Goal: Information Seeking & Learning: Learn about a topic

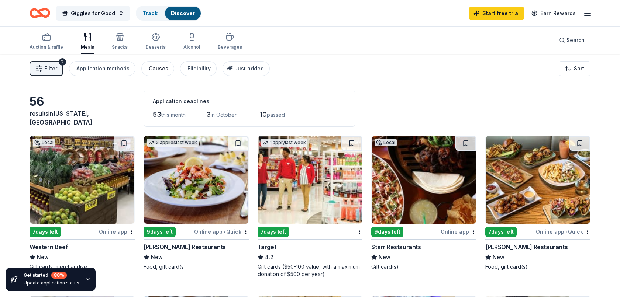
click at [155, 69] on div "Causes" at bounding box center [159, 68] width 20 height 9
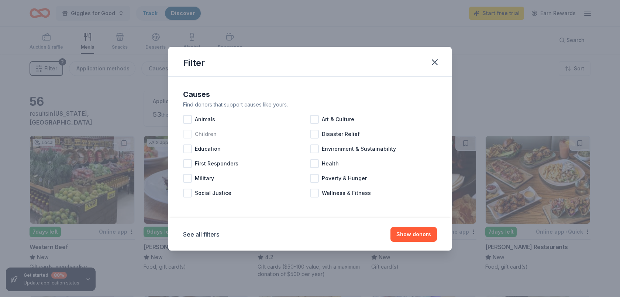
click at [187, 134] on div at bounding box center [187, 134] width 9 height 9
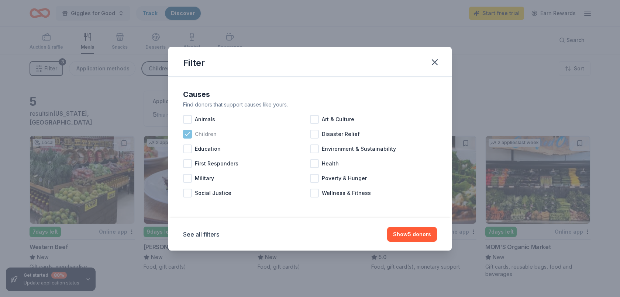
click at [187, 134] on icon at bounding box center [187, 134] width 7 height 7
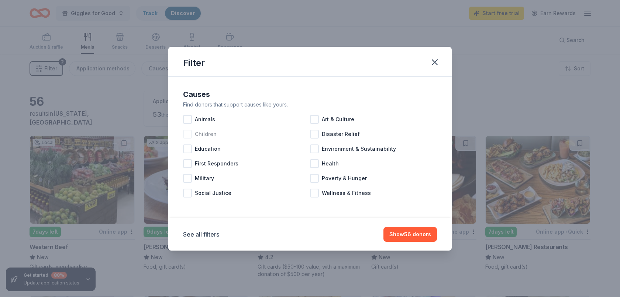
click at [187, 134] on div at bounding box center [187, 134] width 9 height 9
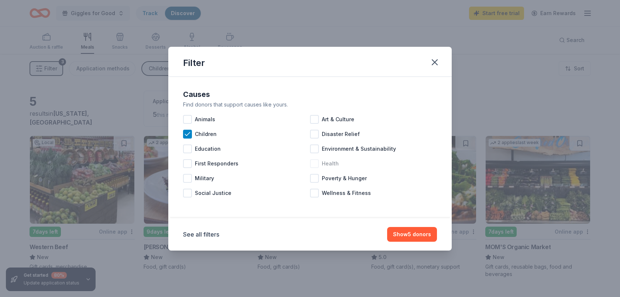
click at [317, 163] on div at bounding box center [314, 163] width 9 height 9
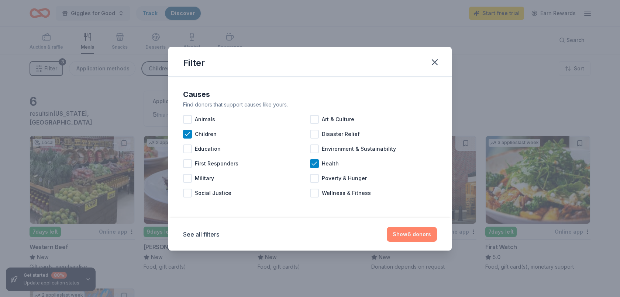
click at [413, 232] on button "Show 6 donors" at bounding box center [412, 234] width 50 height 15
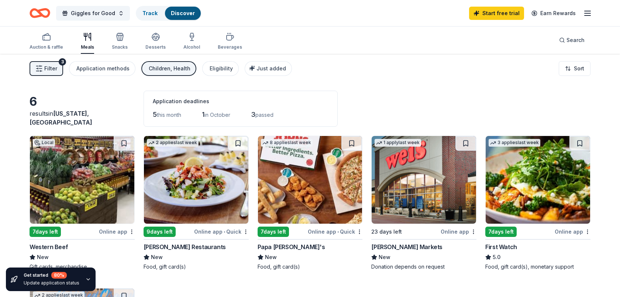
click at [55, 247] on div "Western Beef" at bounding box center [49, 247] width 38 height 9
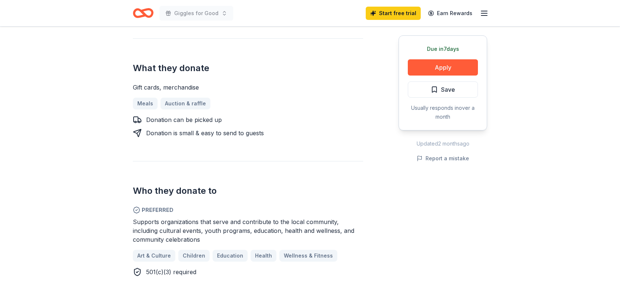
scroll to position [297, 0]
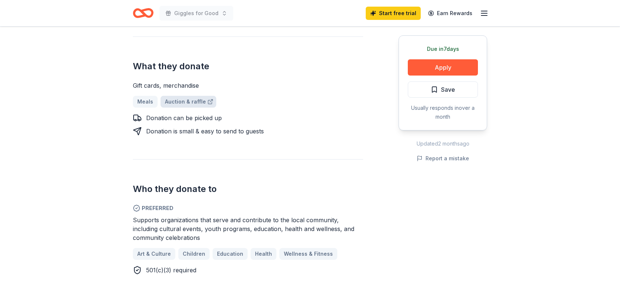
click at [190, 96] on link "Auction & raffle" at bounding box center [189, 102] width 56 height 12
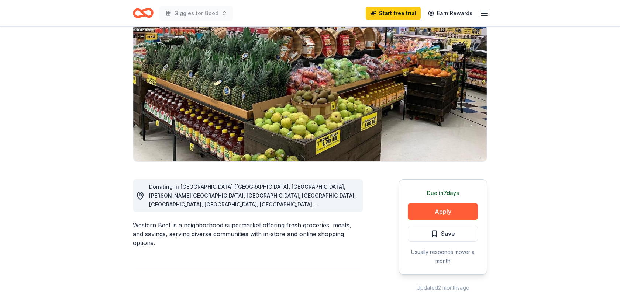
scroll to position [63, 0]
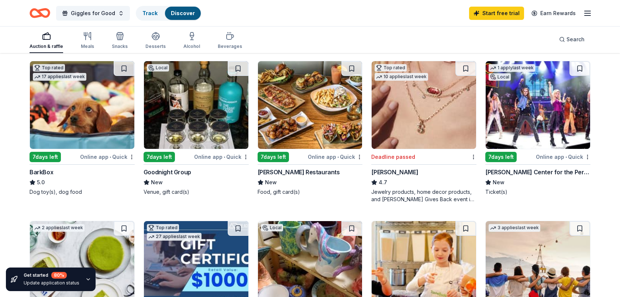
scroll to position [231, 0]
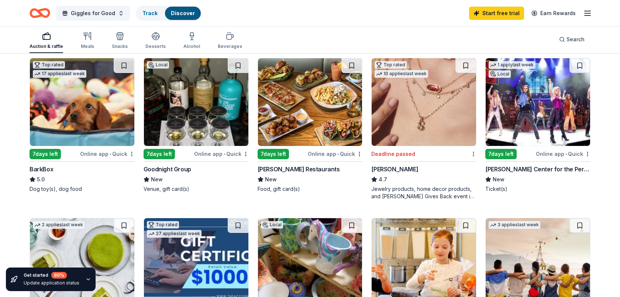
click at [237, 153] on div "Online app • Quick" at bounding box center [221, 153] width 55 height 9
click at [214, 155] on div "Online app • Quick" at bounding box center [221, 153] width 55 height 9
click at [218, 111] on img at bounding box center [196, 102] width 104 height 88
click at [95, 101] on img at bounding box center [82, 102] width 104 height 88
